Goal: Find specific page/section: Find specific page/section

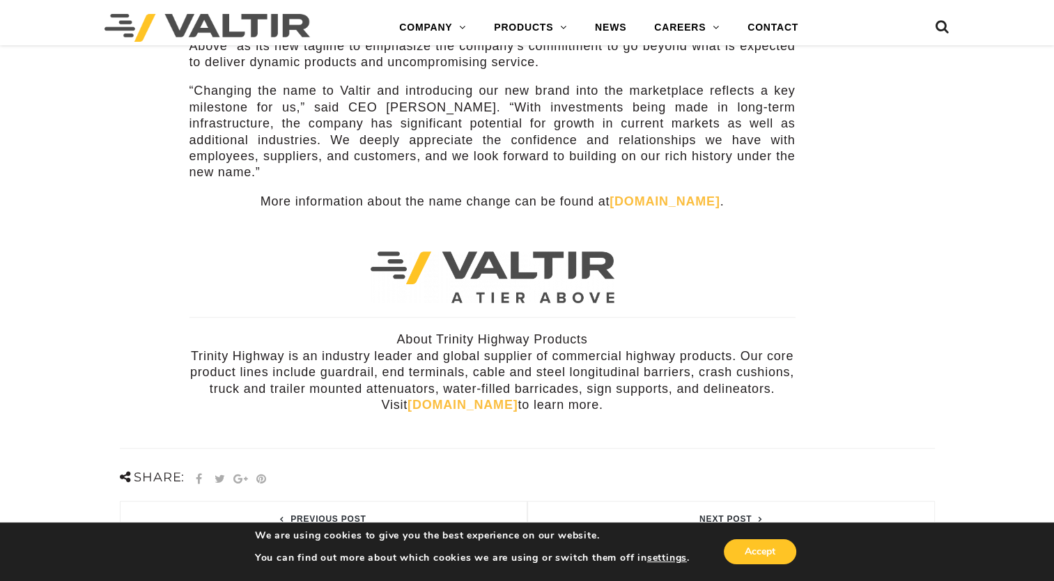
scroll to position [390, 0]
click at [425, 396] on link "trinityhighway.com" at bounding box center [463, 403] width 110 height 14
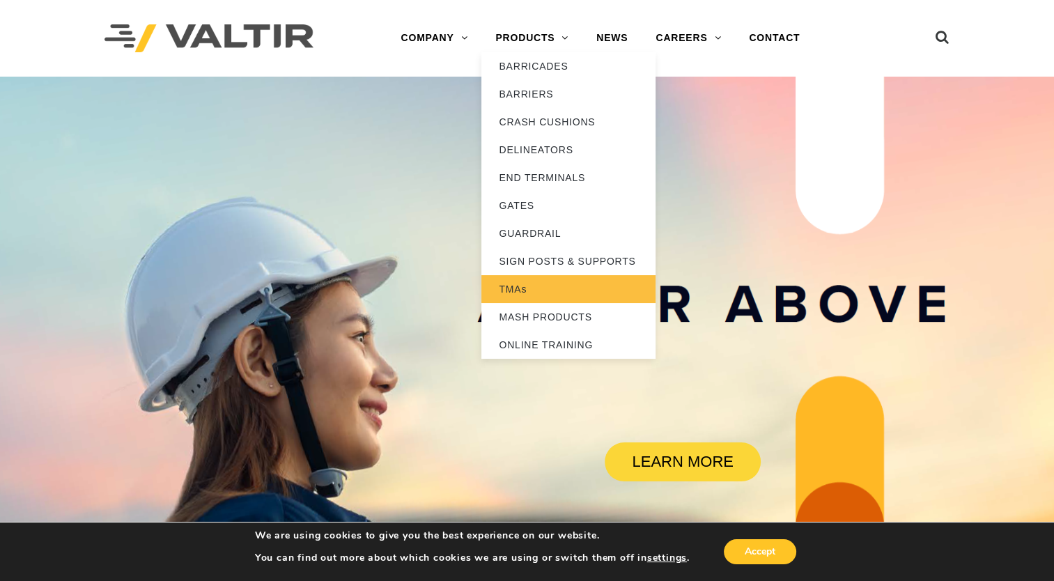
click at [506, 291] on link "TMAs" at bounding box center [569, 289] width 174 height 28
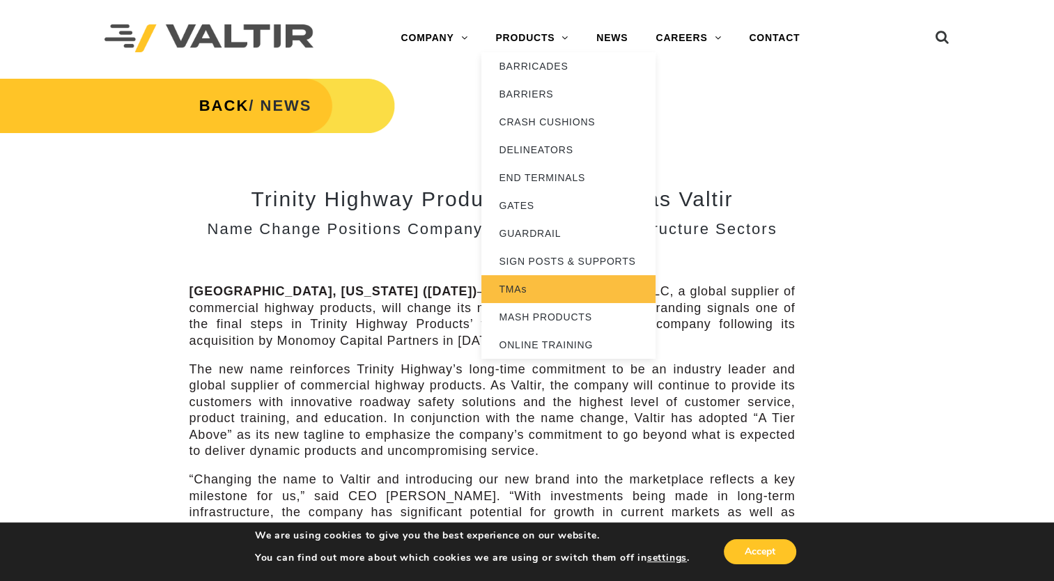
click at [508, 284] on link "TMAs" at bounding box center [569, 289] width 174 height 28
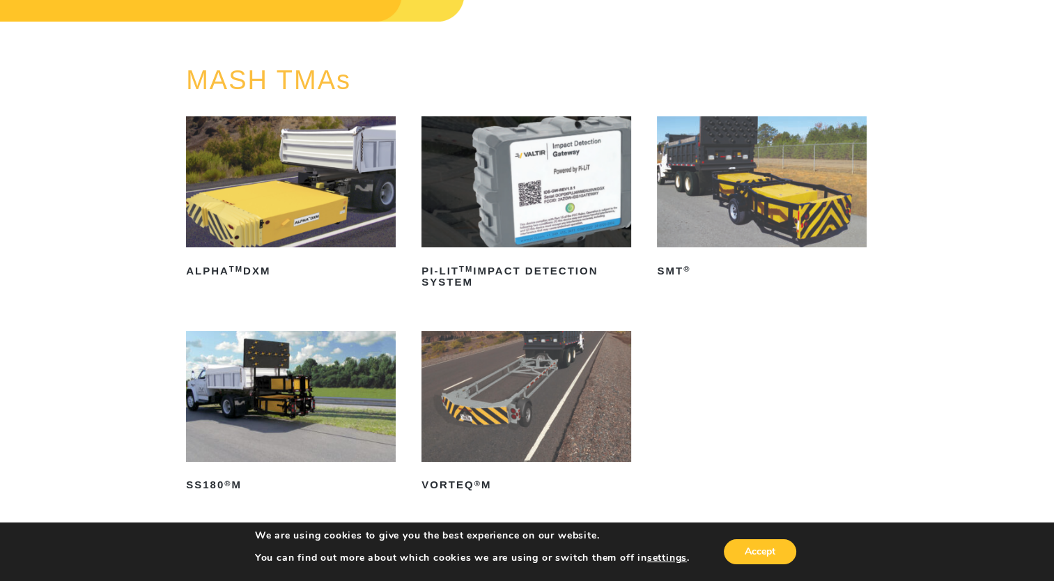
scroll to position [139, 0]
